Goal: Find specific page/section: Find specific page/section

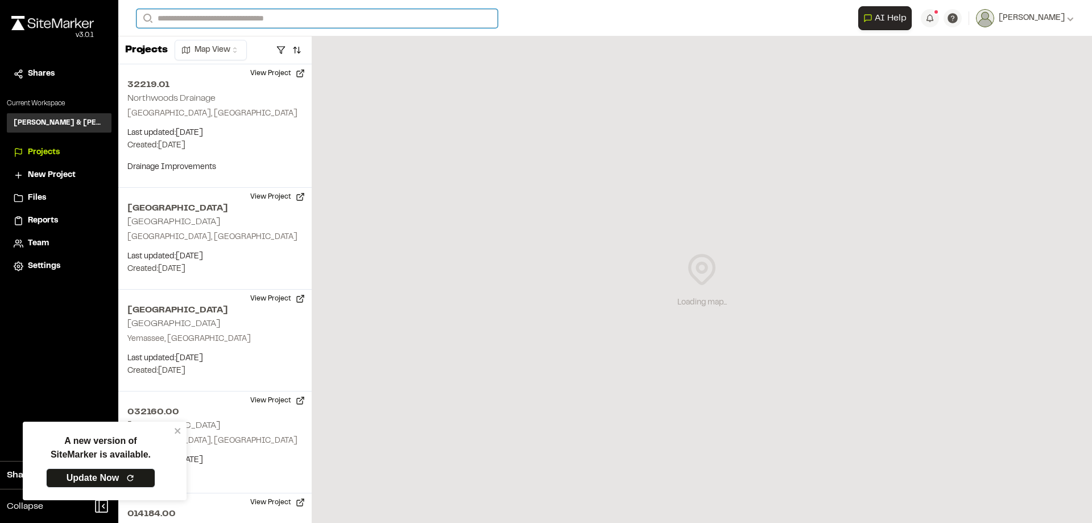
click at [224, 16] on input "Search" at bounding box center [316, 18] width 361 height 19
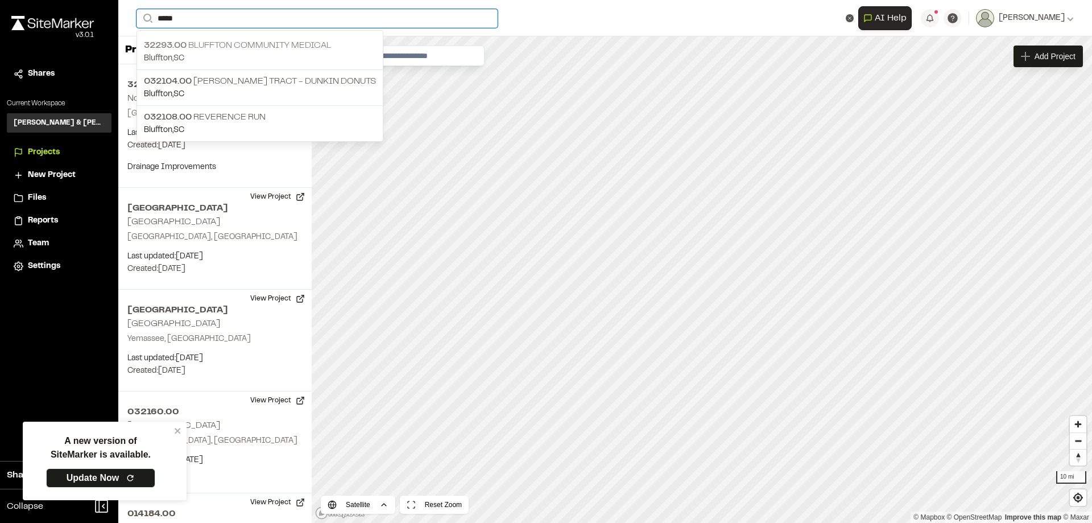
type input "*****"
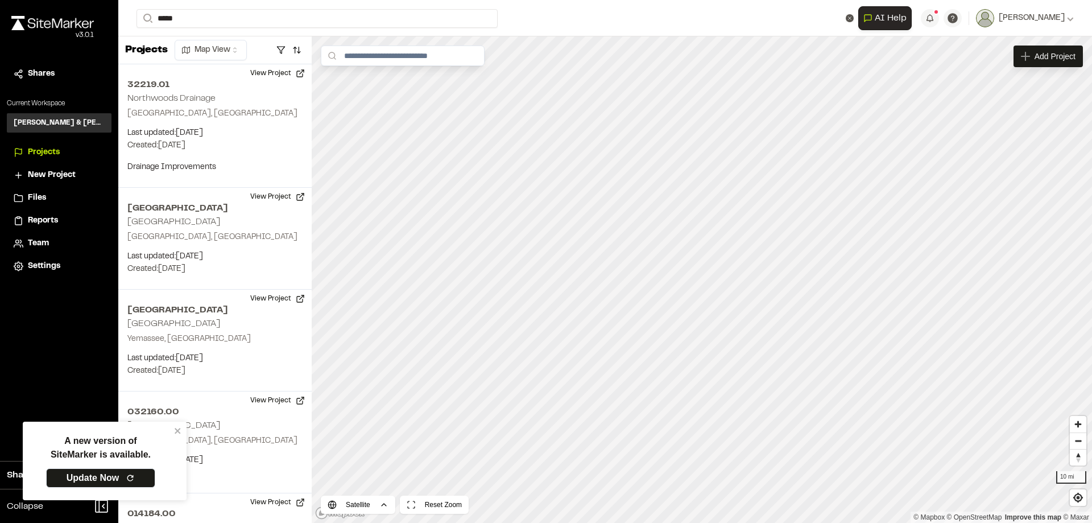
click at [214, 46] on p "32293.00 [GEOGRAPHIC_DATA]" at bounding box center [260, 46] width 232 height 14
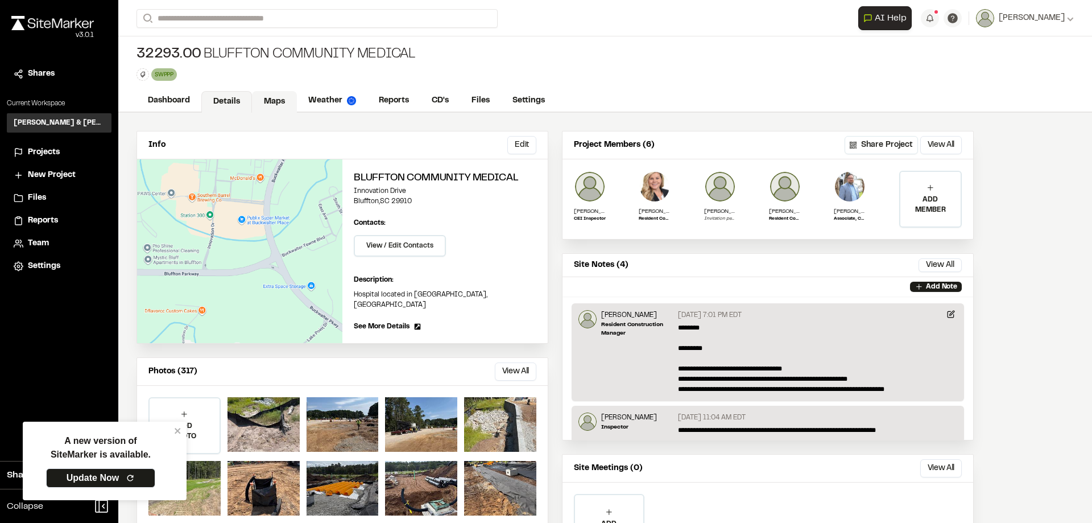
click at [280, 107] on link "Maps" at bounding box center [274, 102] width 45 height 22
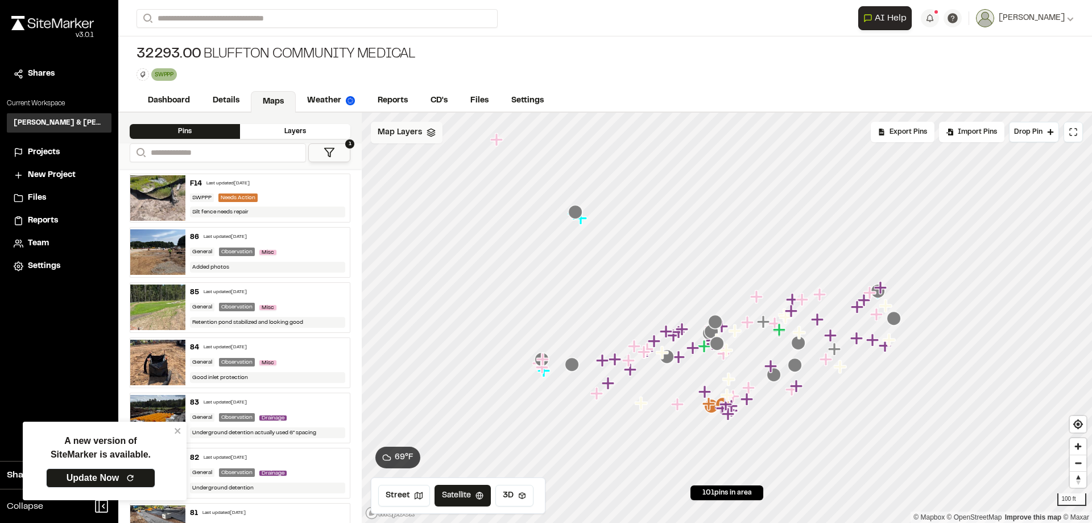
click at [414, 134] on span "Map Layers" at bounding box center [400, 132] width 44 height 13
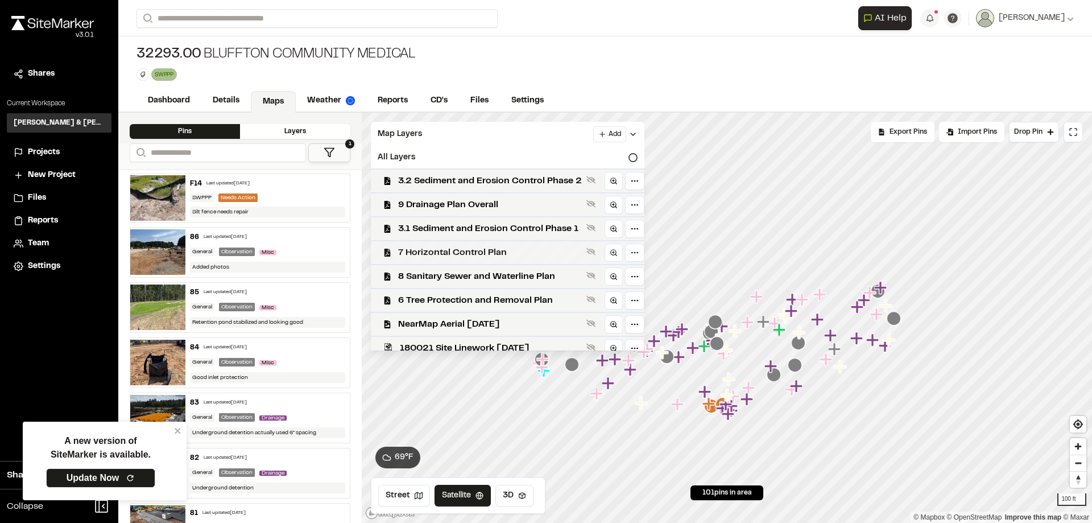
click at [470, 248] on span "7 Horizontal Control Plan" at bounding box center [490, 253] width 184 height 14
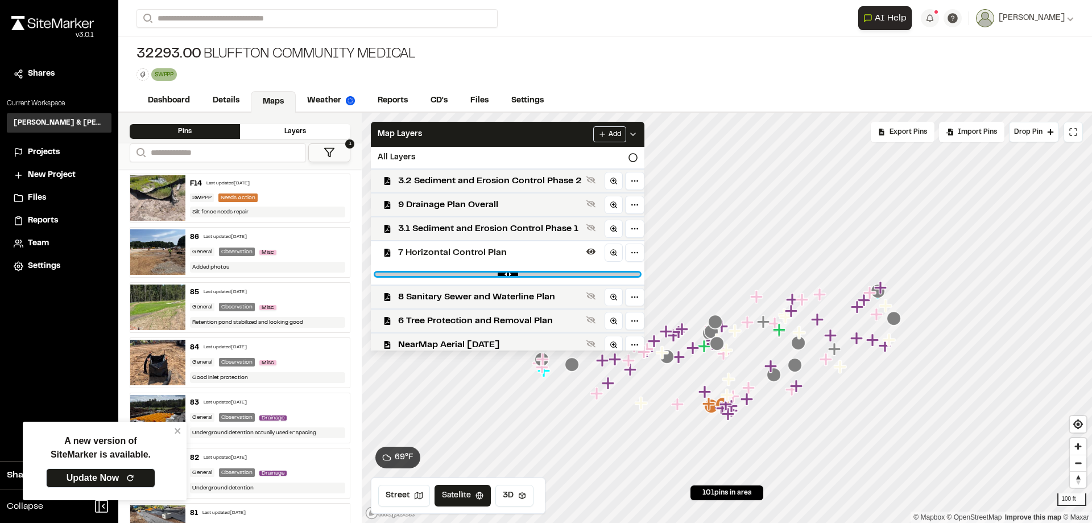
drag, startPoint x: 628, startPoint y: 274, endPoint x: 582, endPoint y: 273, distance: 46.1
type input "****"
click at [582, 273] on input "range" at bounding box center [507, 273] width 264 height 3
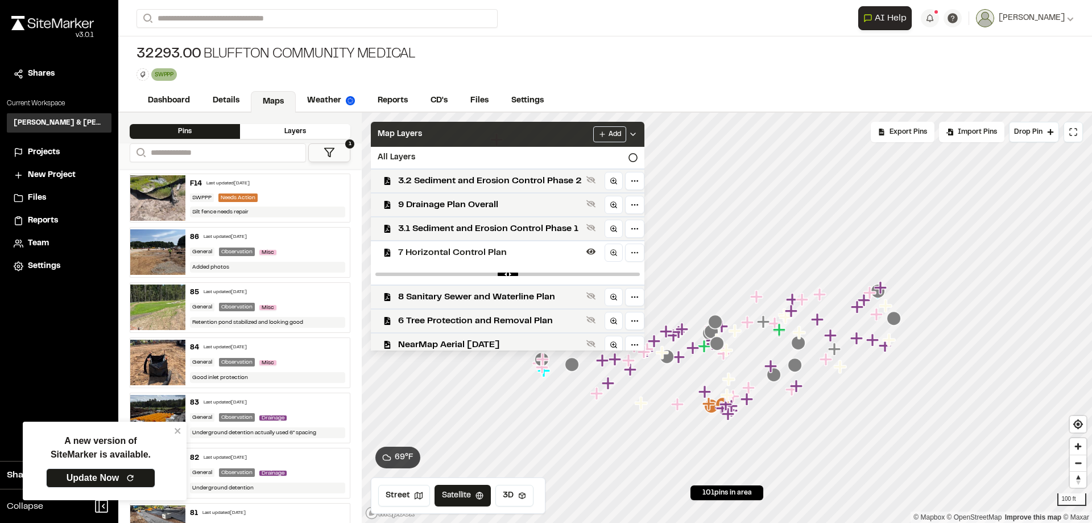
click at [523, 135] on div "Map Layers Add" at bounding box center [507, 134] width 273 height 25
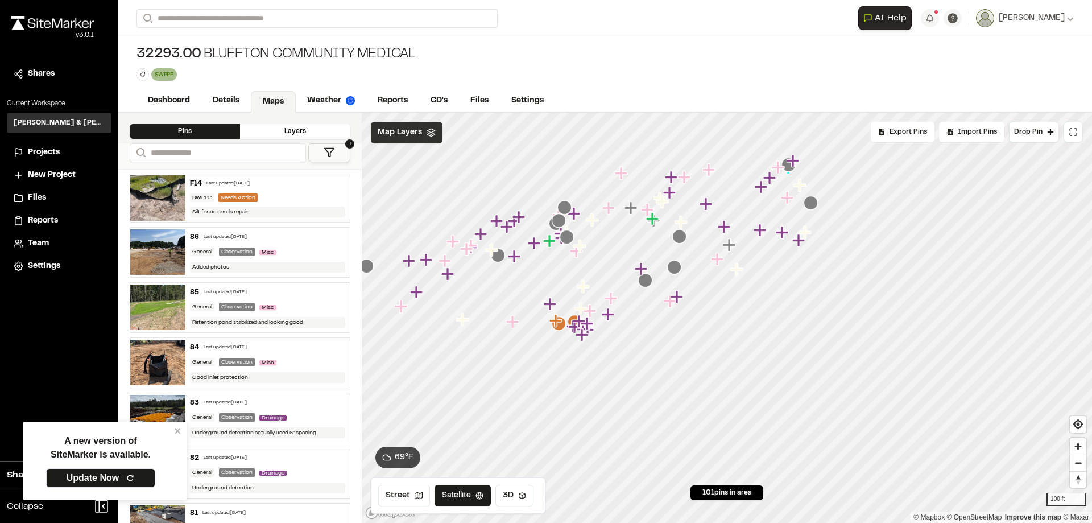
click at [423, 139] on div "Map Layers" at bounding box center [407, 133] width 72 height 22
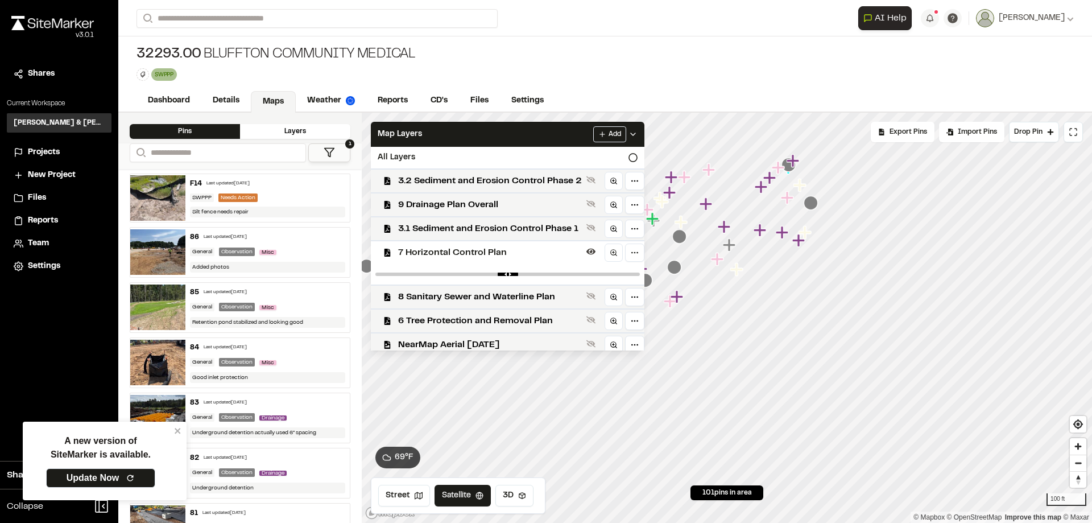
click at [472, 248] on span "7 Horizontal Control Plan" at bounding box center [490, 253] width 184 height 14
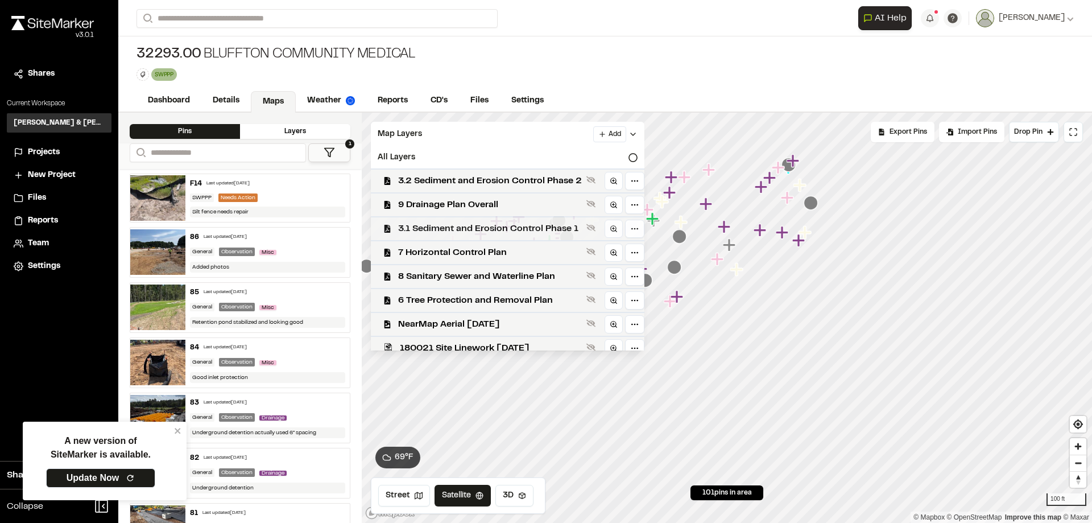
click at [481, 225] on span "3.1 Sediment and Erosion Control Phase 1" at bounding box center [490, 229] width 184 height 14
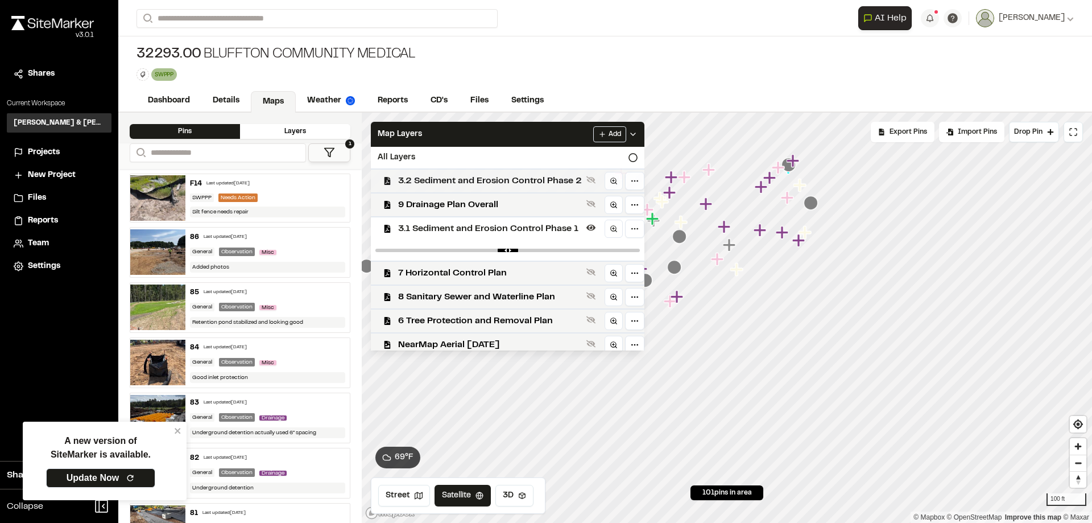
click at [517, 183] on span "3.2 Sediment and Erosion Control Phase 2" at bounding box center [490, 181] width 184 height 14
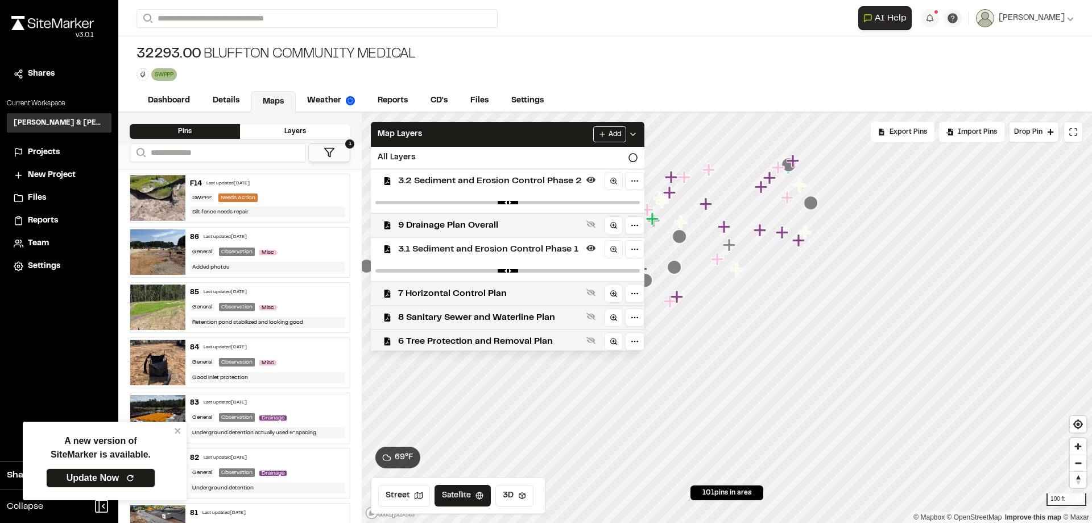
click at [501, 246] on span "3.1 Sediment and Erosion Control Phase 1" at bounding box center [490, 249] width 184 height 14
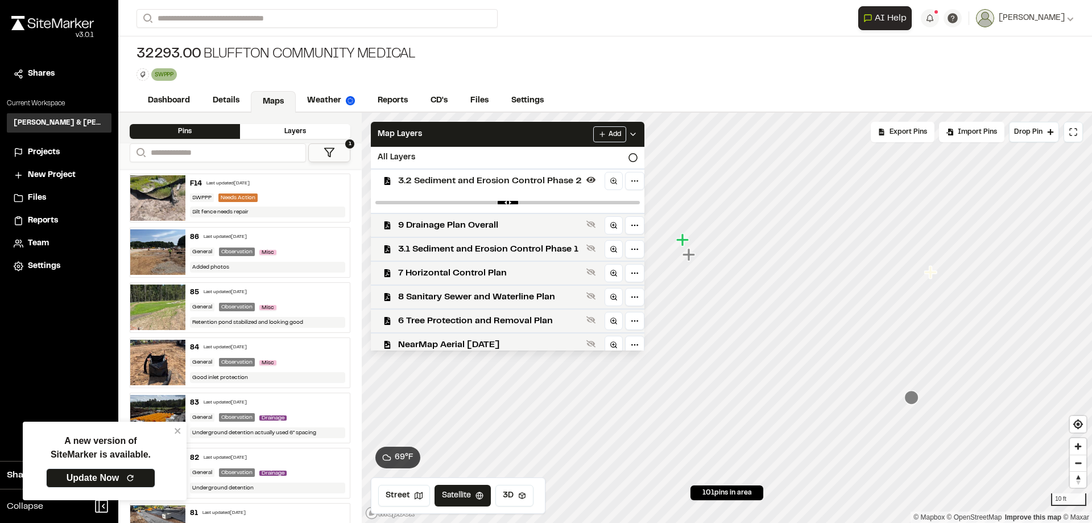
click at [502, 186] on span "3.2 Sediment and Erosion Control Phase 2" at bounding box center [490, 181] width 184 height 14
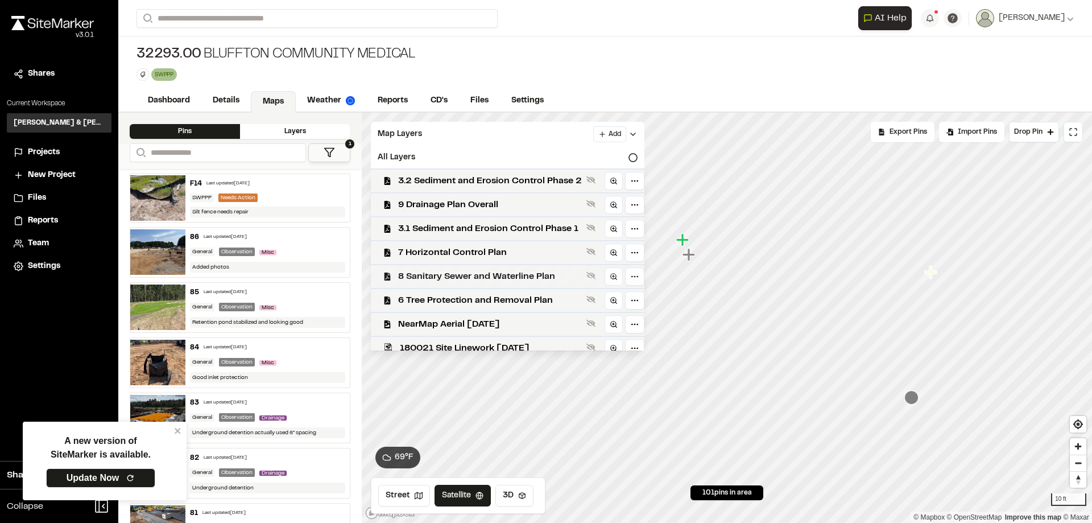
scroll to position [9, 0]
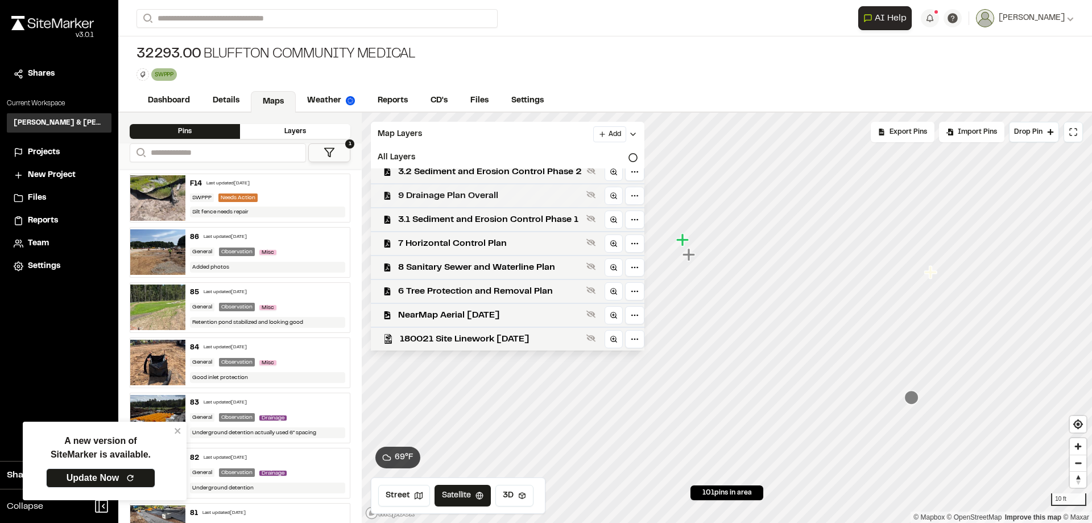
click at [484, 193] on span "9 Drainage Plan Overall" at bounding box center [490, 196] width 184 height 14
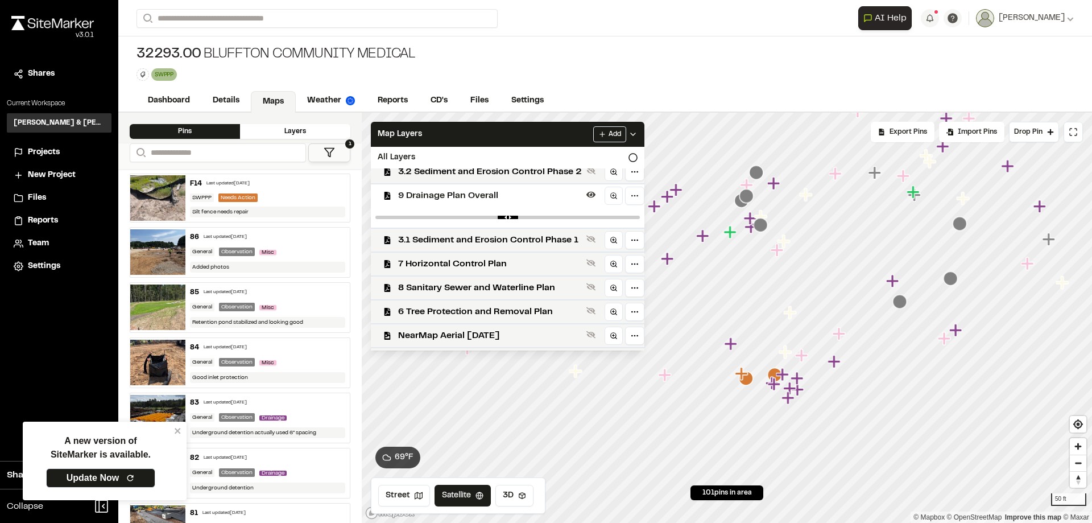
drag, startPoint x: 869, startPoint y: 330, endPoint x: 906, endPoint y: 281, distance: 62.1
click at [957, 275] on icon "Map marker" at bounding box center [950, 278] width 14 height 14
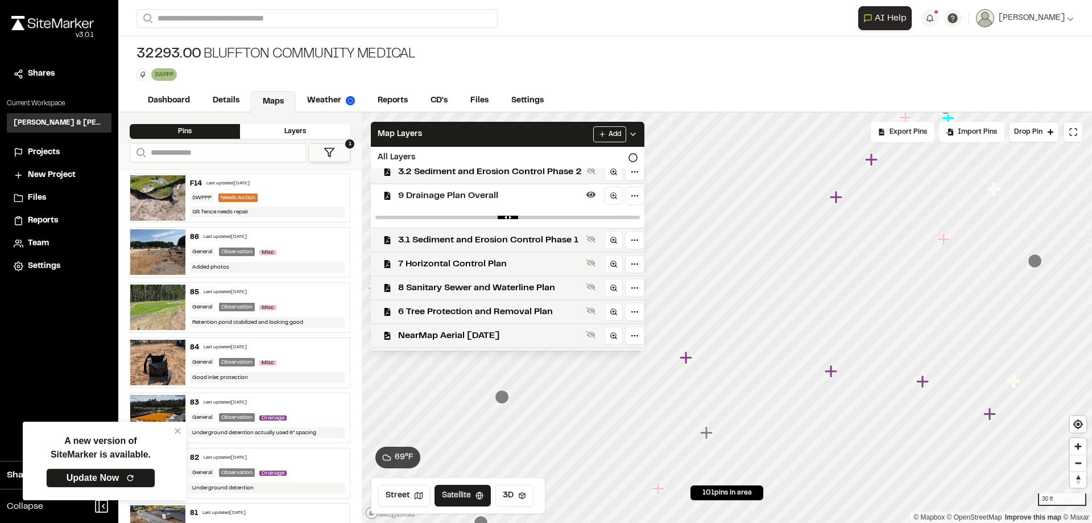
click at [464, 194] on span "9 Drainage Plan Overall" at bounding box center [490, 196] width 184 height 14
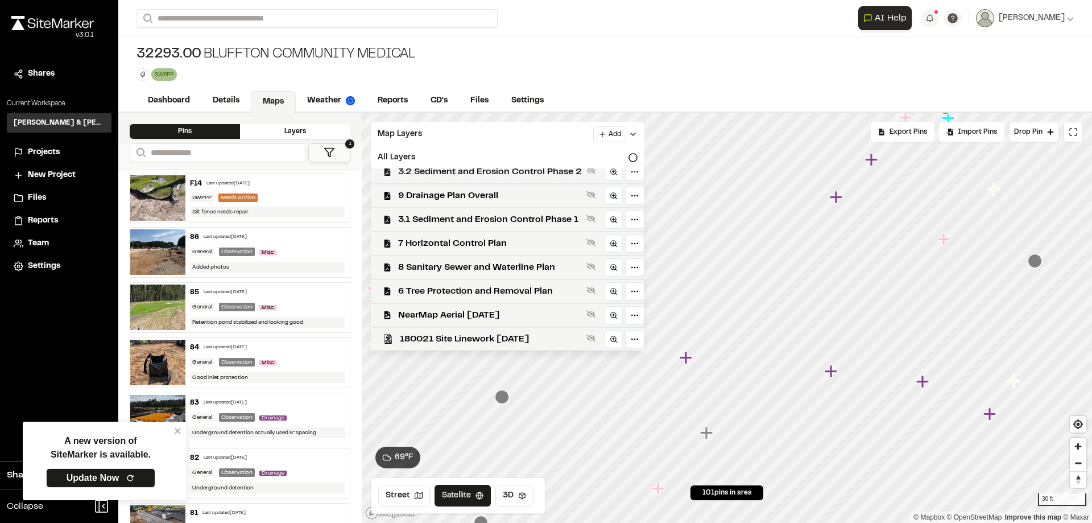
click at [464, 170] on span "3.2 Sediment and Erosion Control Phase 2" at bounding box center [490, 172] width 184 height 14
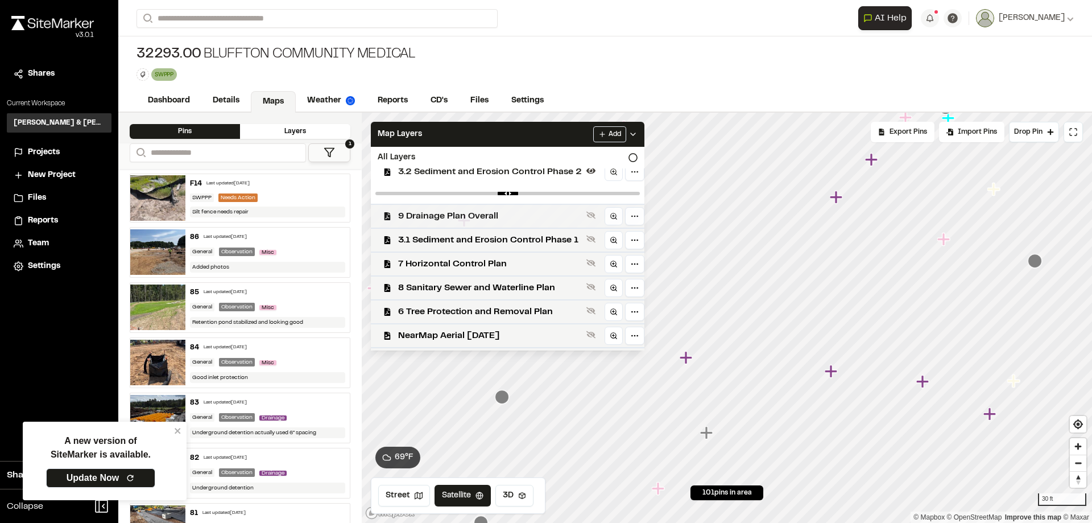
scroll to position [30, 0]
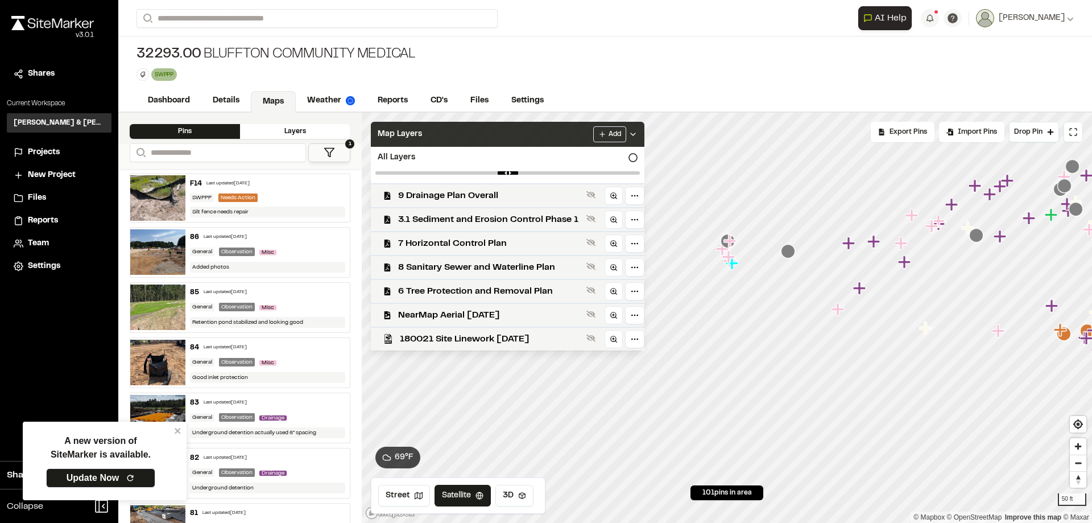
click at [512, 138] on div "Map Layers Add" at bounding box center [507, 134] width 273 height 25
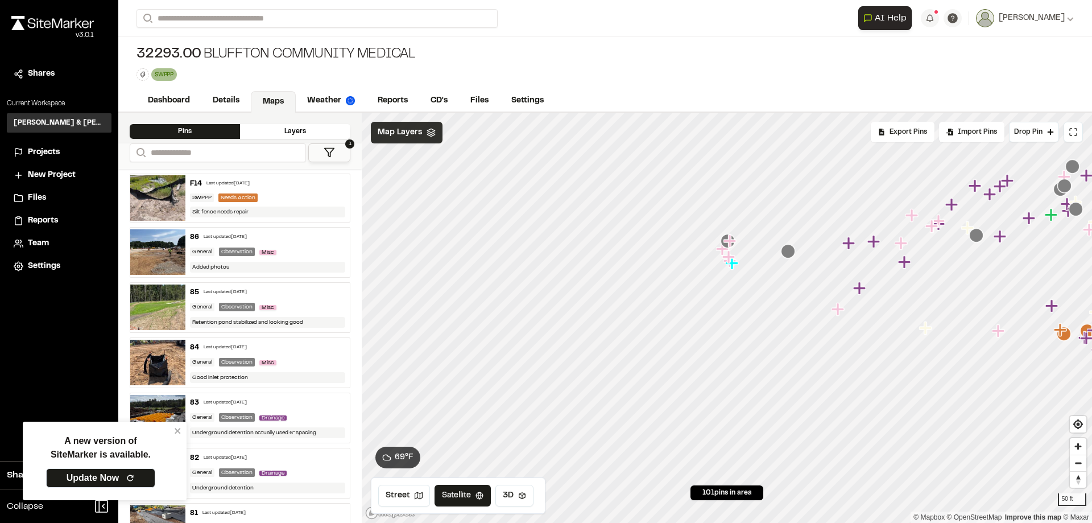
scroll to position [0, 0]
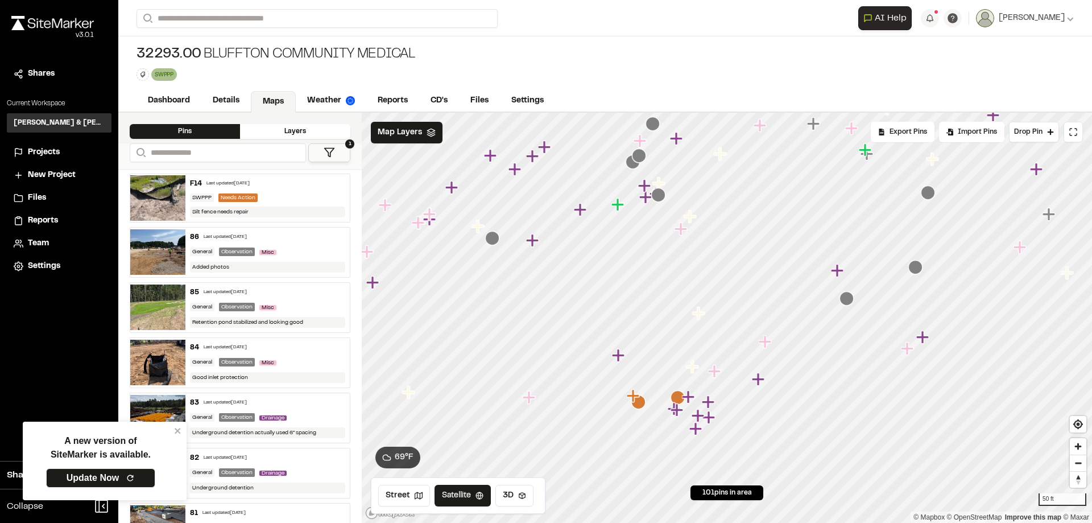
drag, startPoint x: 763, startPoint y: 380, endPoint x: 764, endPoint y: 349, distance: 31.3
click at [764, 349] on icon "Map marker" at bounding box center [765, 341] width 15 height 15
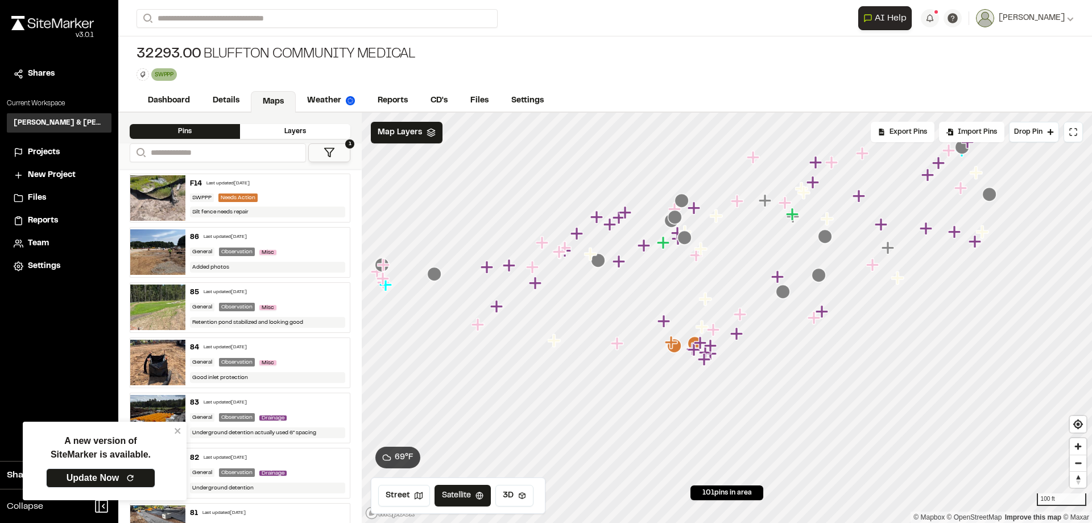
drag, startPoint x: 788, startPoint y: 294, endPoint x: 687, endPoint y: 204, distance: 134.9
click at [776, 284] on icon "Map marker" at bounding box center [783, 291] width 14 height 14
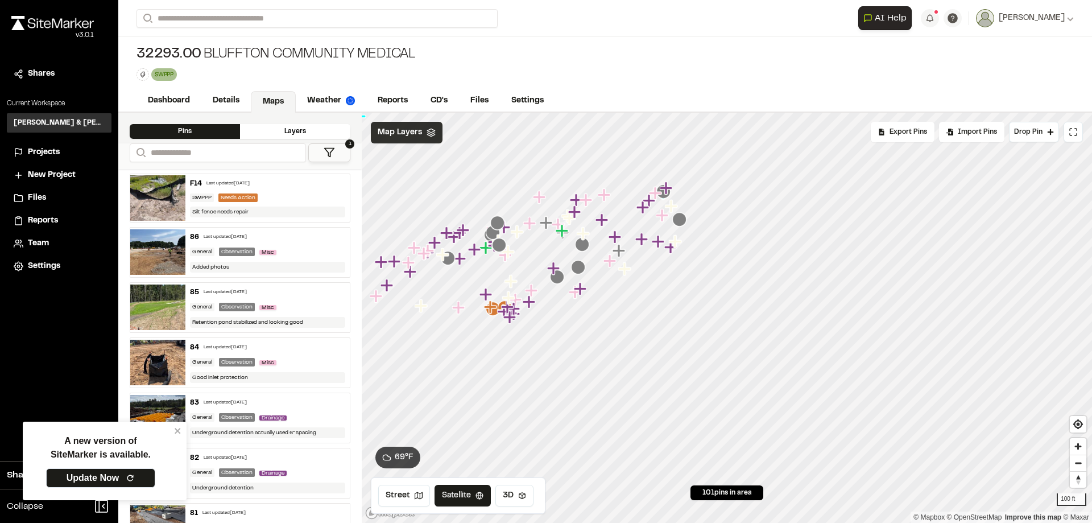
click at [424, 127] on div "Map Layers" at bounding box center [407, 133] width 72 height 22
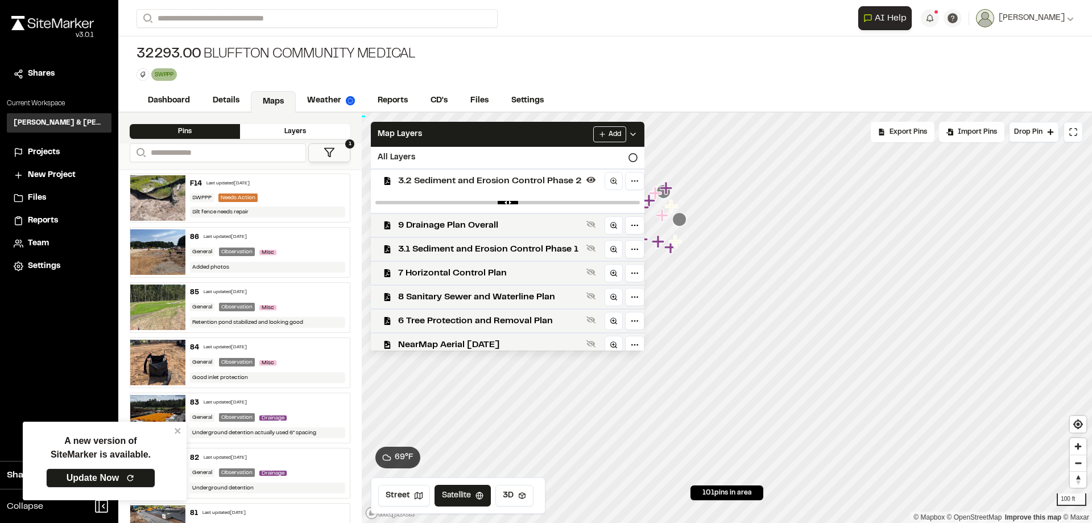
click at [516, 178] on span "3.2 Sediment and Erosion Control Phase 2" at bounding box center [490, 181] width 184 height 14
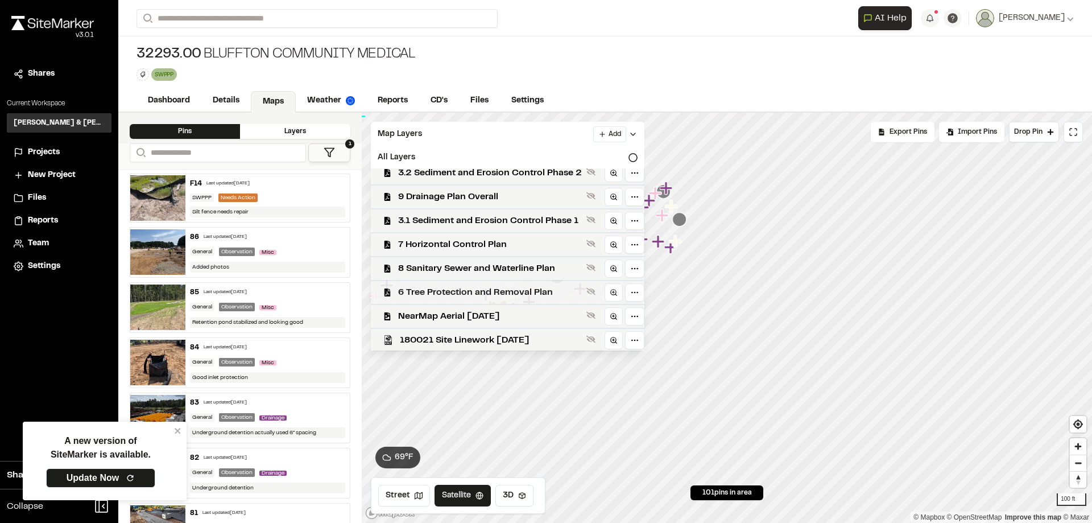
scroll to position [9, 0]
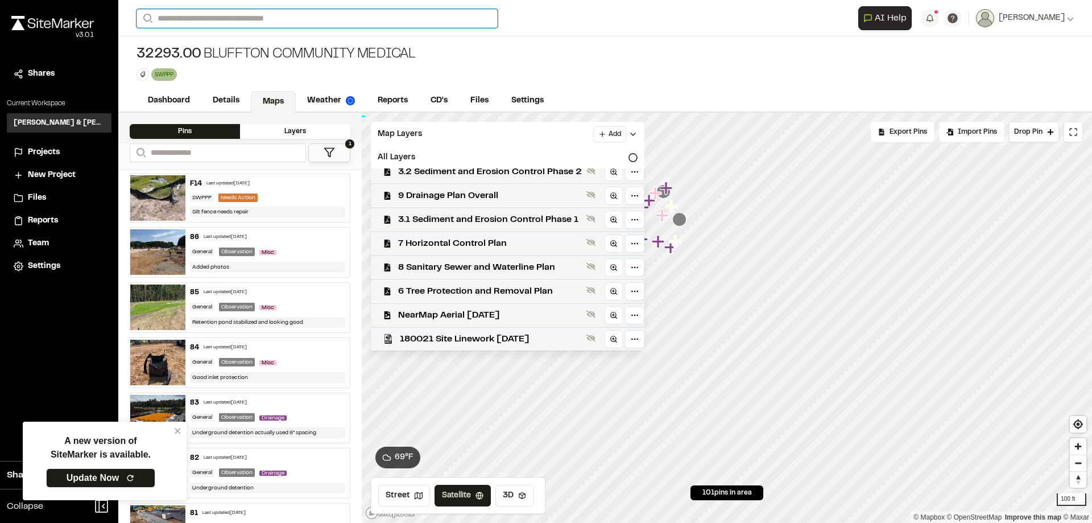
click at [273, 20] on input "Search" at bounding box center [316, 18] width 361 height 19
click at [43, 156] on span "Projects" at bounding box center [44, 152] width 32 height 13
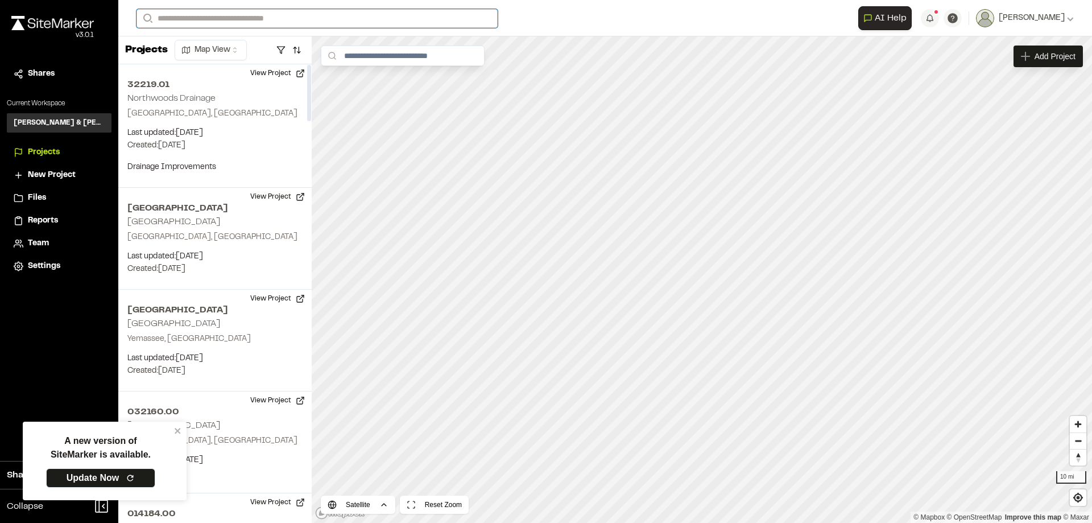
click at [208, 18] on input "Search" at bounding box center [316, 18] width 361 height 19
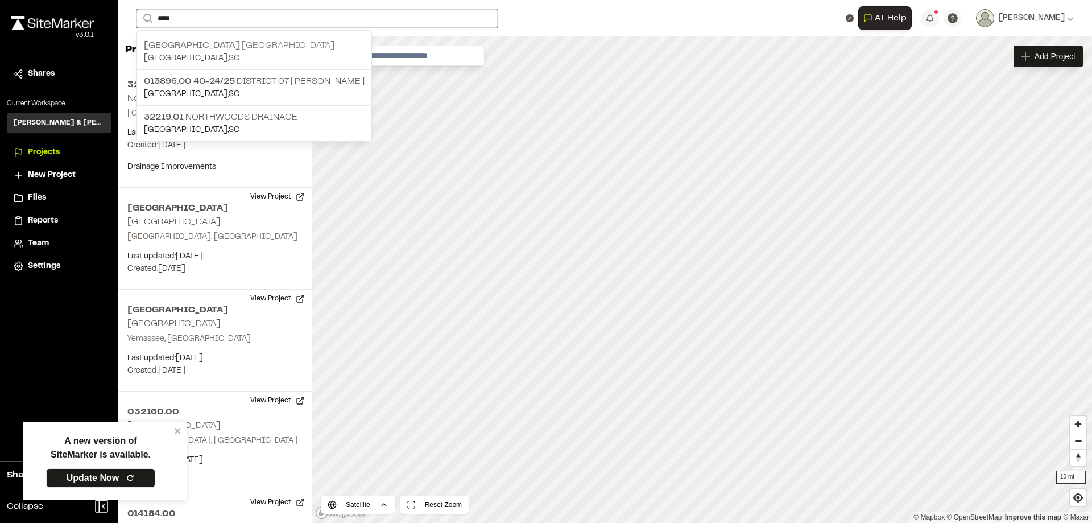
type input "****"
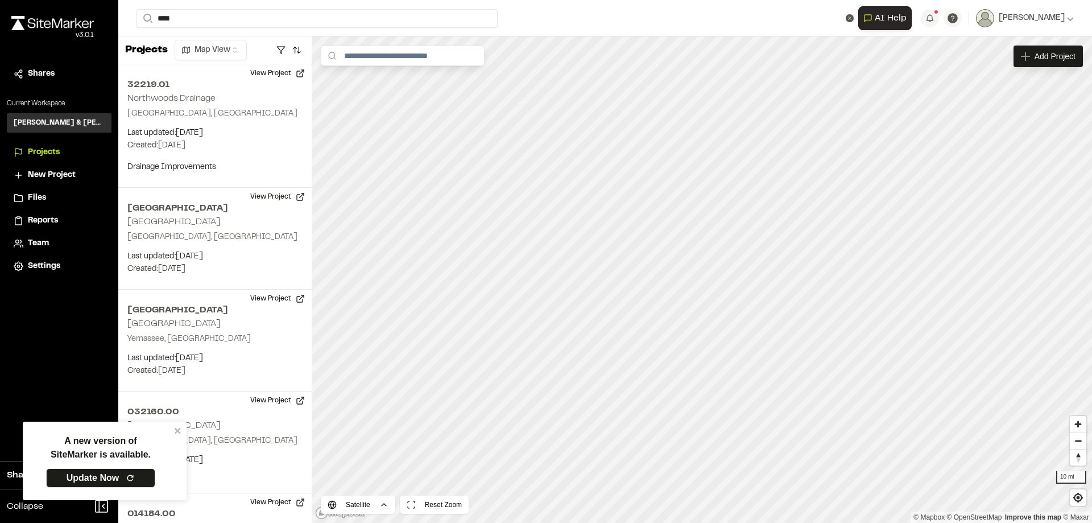
click at [234, 47] on p "[GEOGRAPHIC_DATA]" at bounding box center [254, 46] width 221 height 14
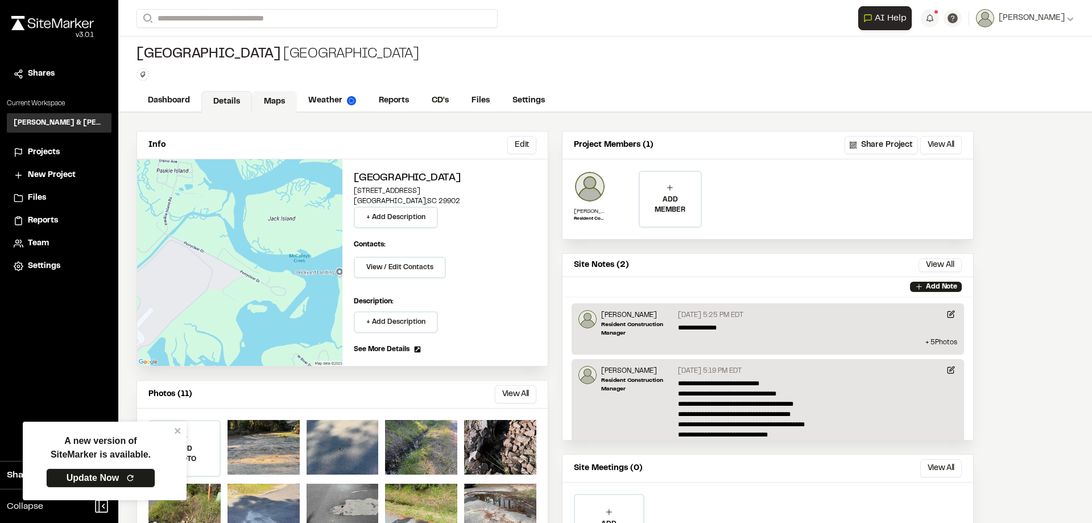
click at [279, 100] on link "Maps" at bounding box center [274, 102] width 45 height 22
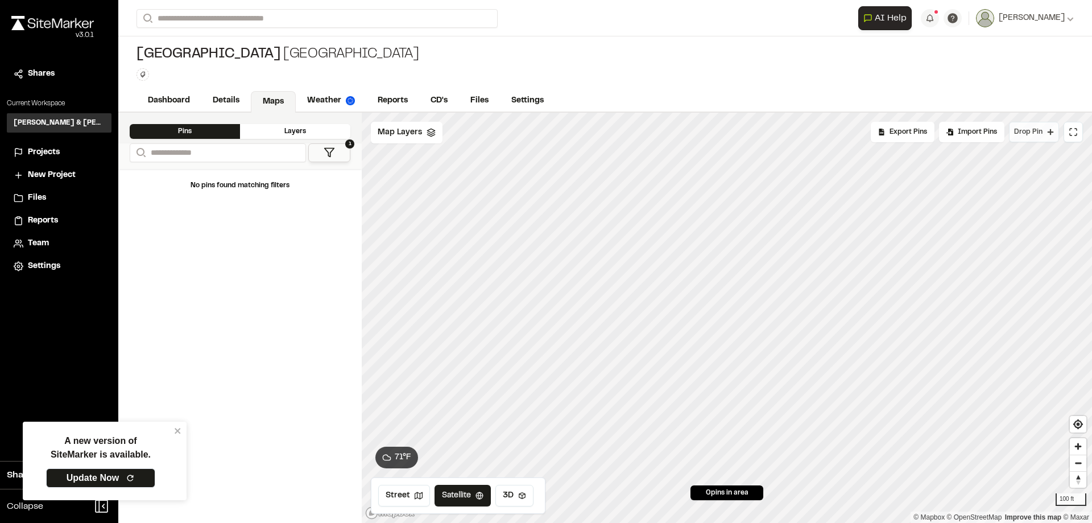
click at [1025, 134] on span "Drop Pin" at bounding box center [1028, 132] width 28 height 10
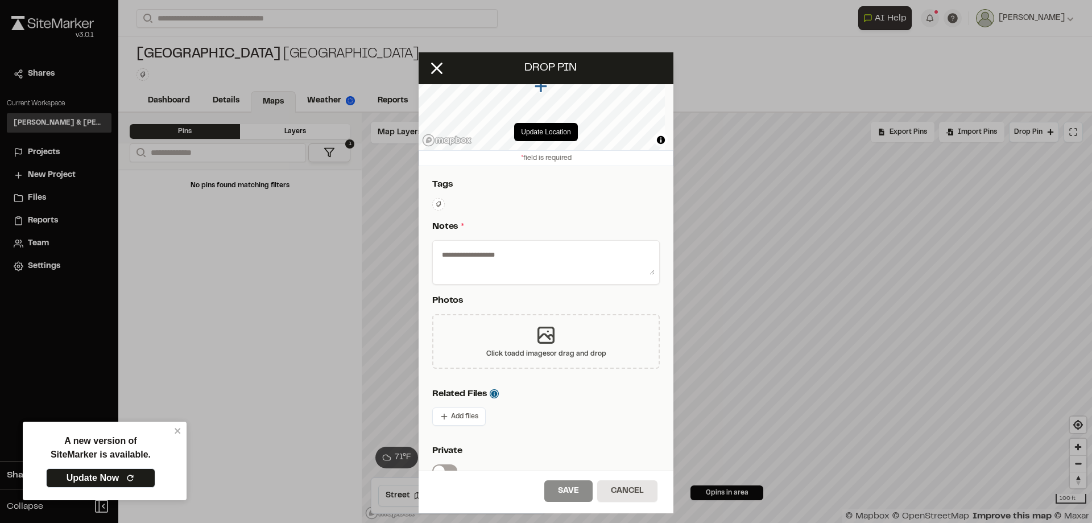
scroll to position [27, 0]
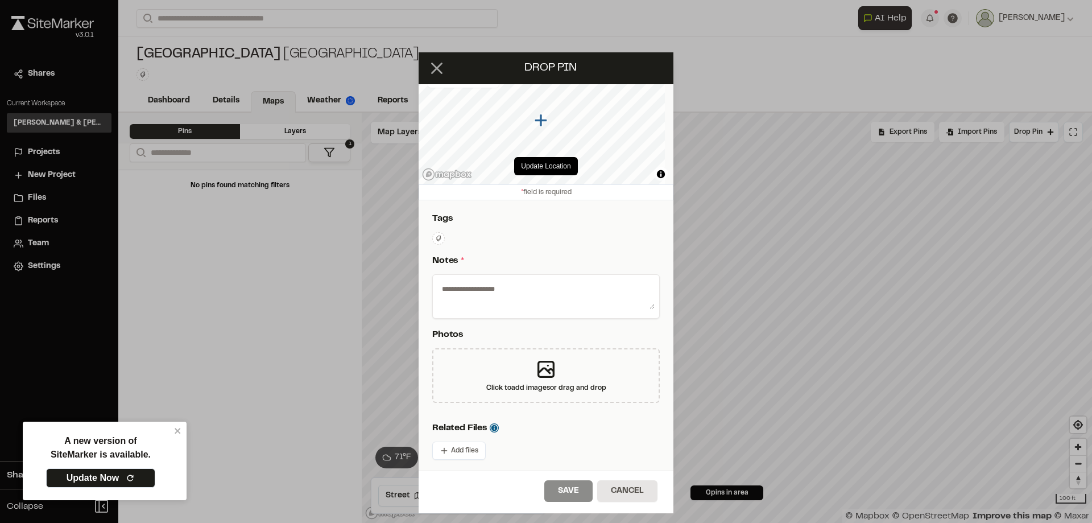
click at [436, 71] on icon at bounding box center [436, 68] width 19 height 19
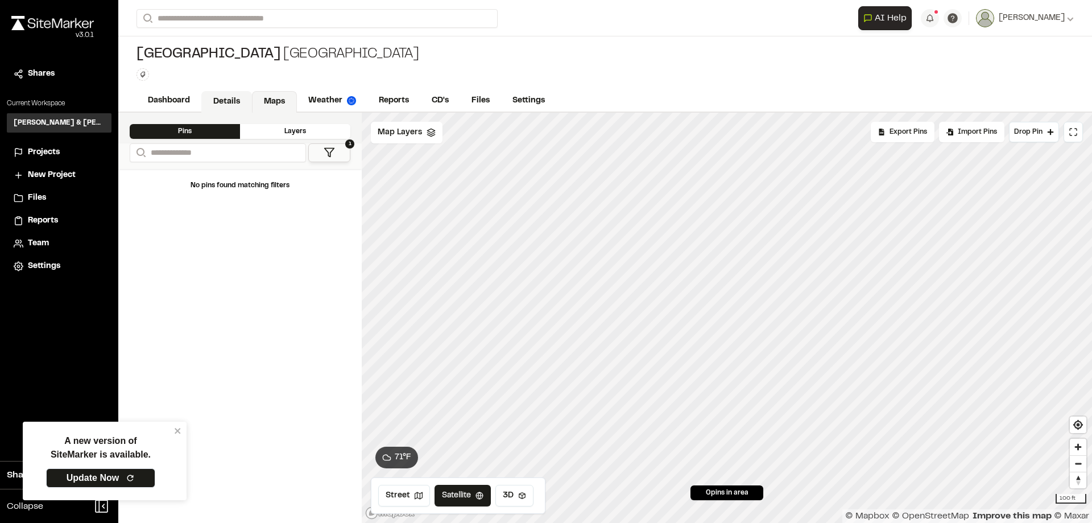
click at [229, 103] on link "Details" at bounding box center [226, 102] width 51 height 22
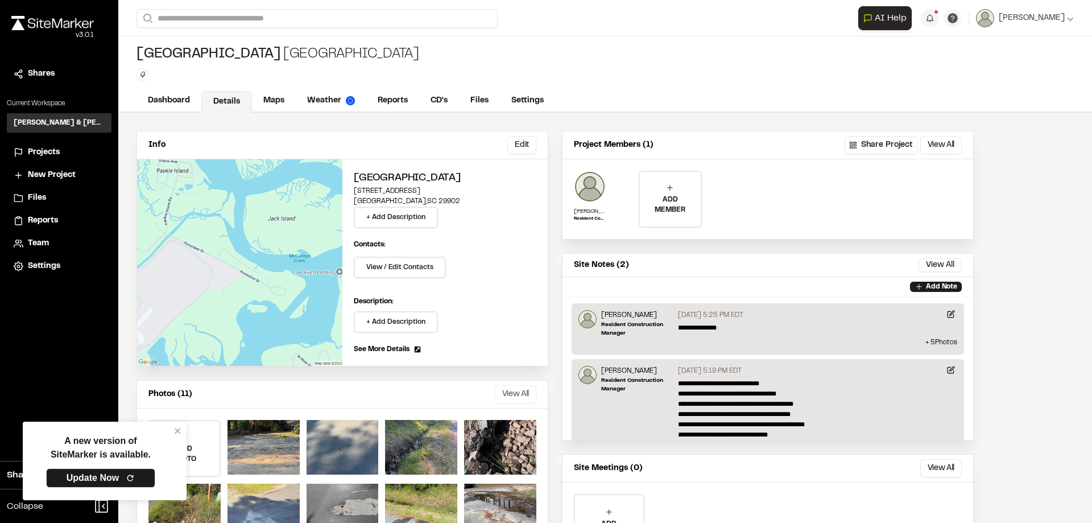
click at [512, 396] on button "View All" at bounding box center [516, 394] width 42 height 18
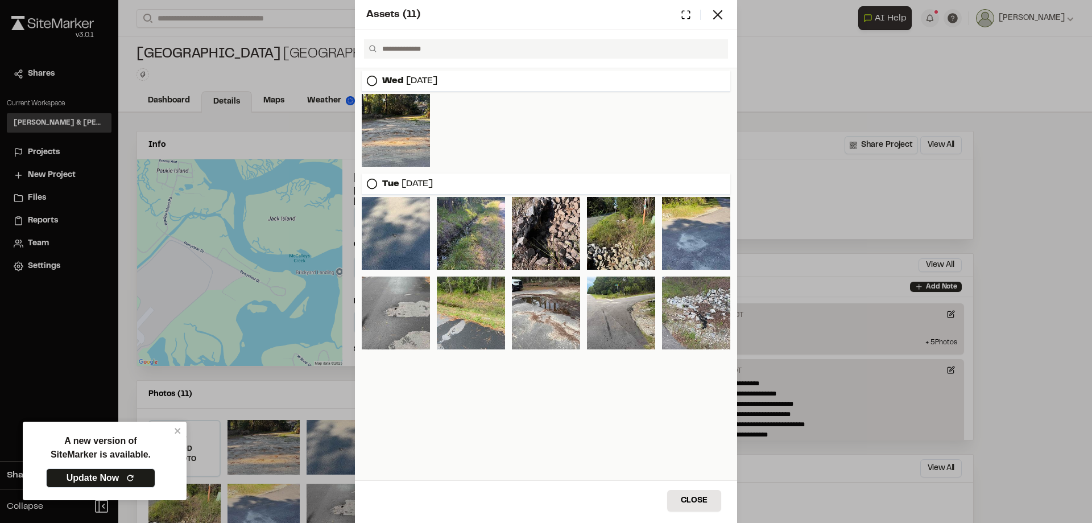
click at [368, 83] on icon at bounding box center [371, 80] width 11 height 11
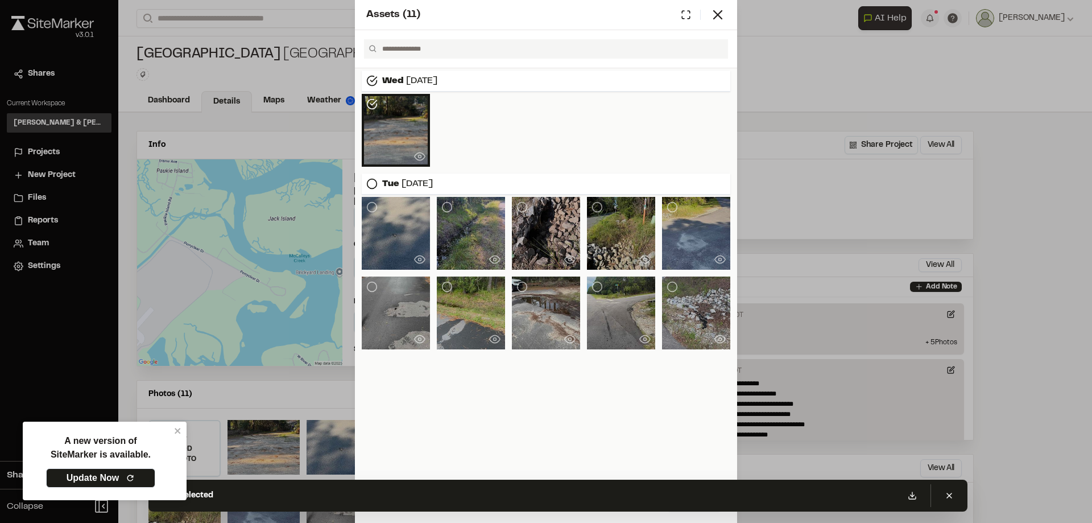
click at [375, 186] on icon at bounding box center [371, 183] width 11 height 11
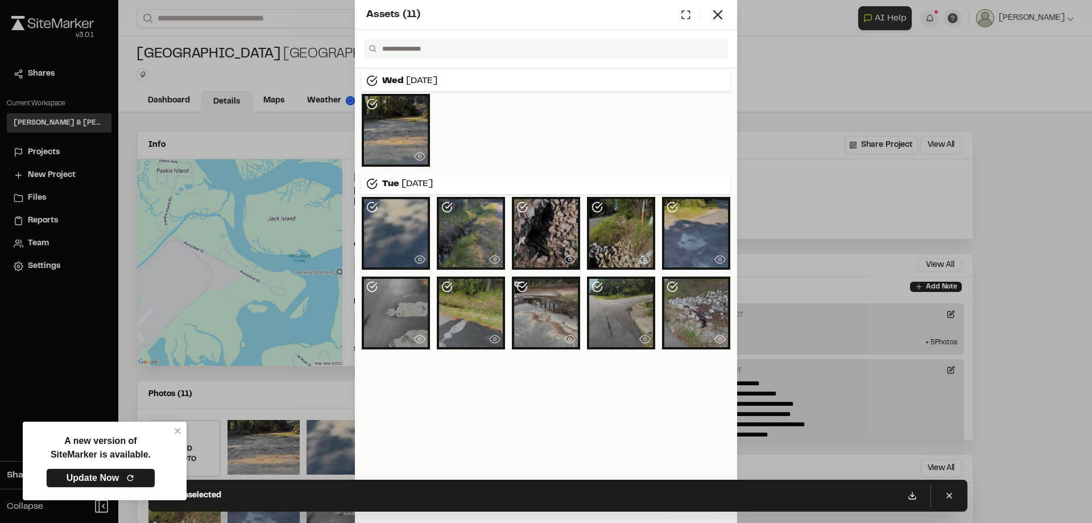
click at [83, 481] on link "Update Now" at bounding box center [100, 477] width 109 height 19
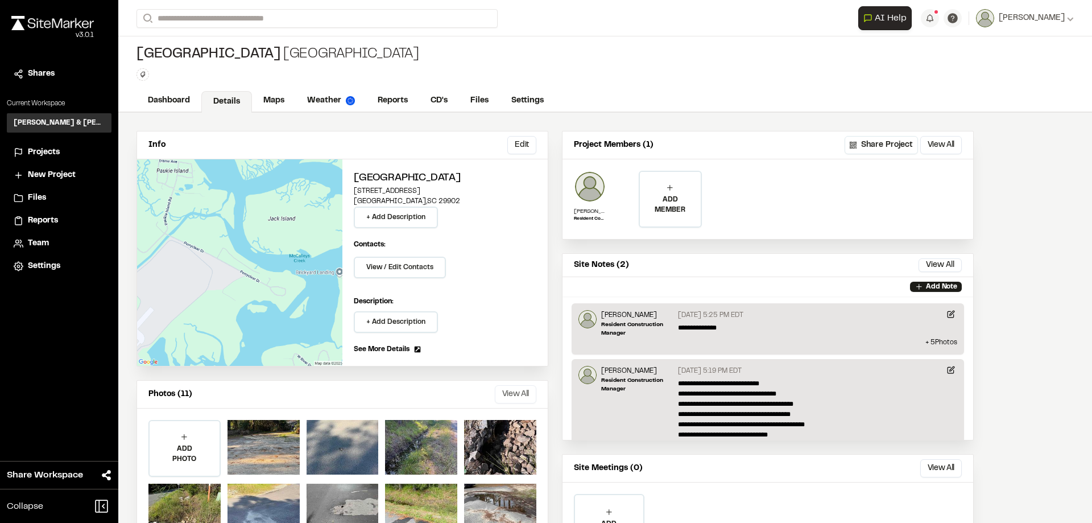
click at [516, 395] on button "View All" at bounding box center [516, 394] width 42 height 18
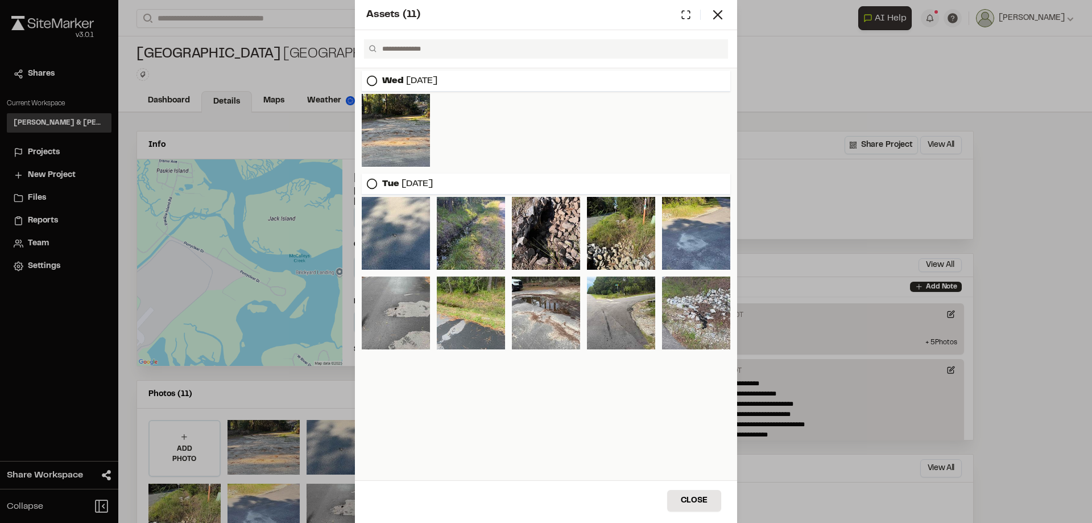
click at [372, 80] on icon at bounding box center [371, 80] width 11 height 11
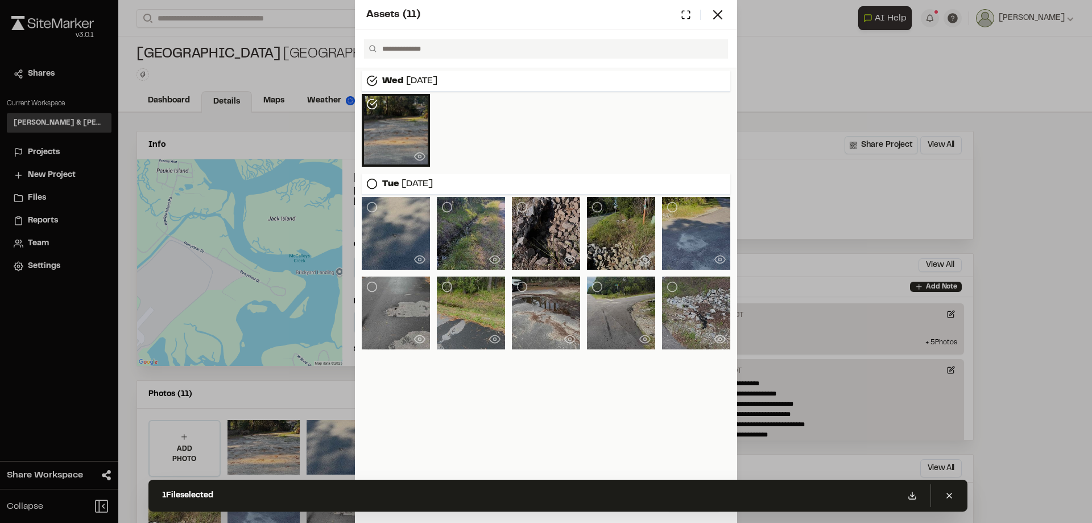
click at [371, 185] on icon at bounding box center [371, 183] width 11 height 11
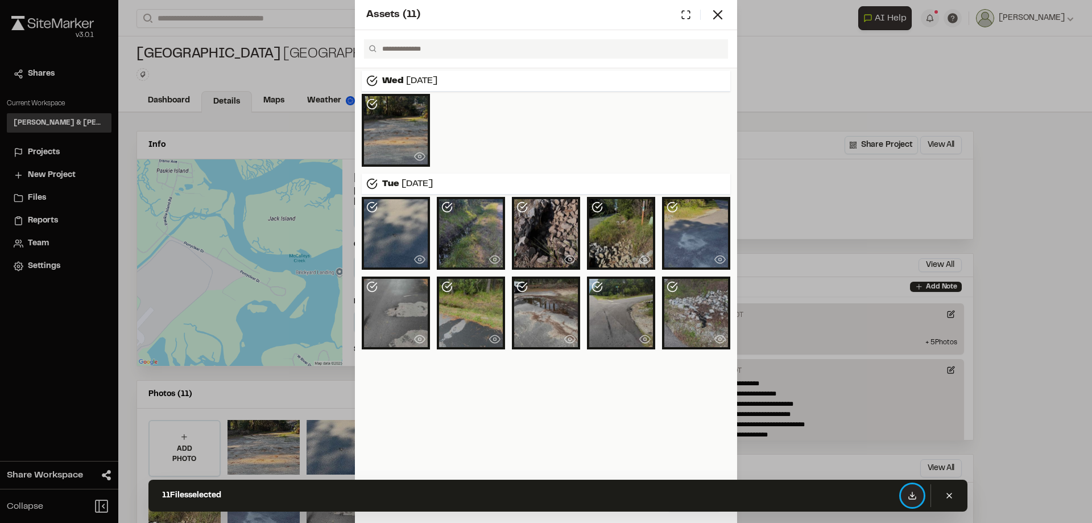
click at [914, 499] on icon at bounding box center [912, 497] width 7 height 2
